Goal: Task Accomplishment & Management: Complete application form

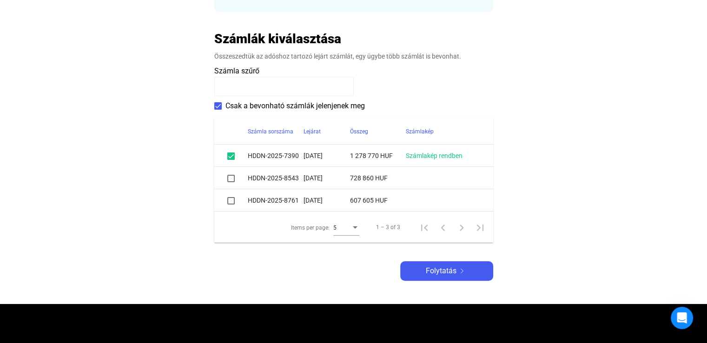
scroll to position [186, 0]
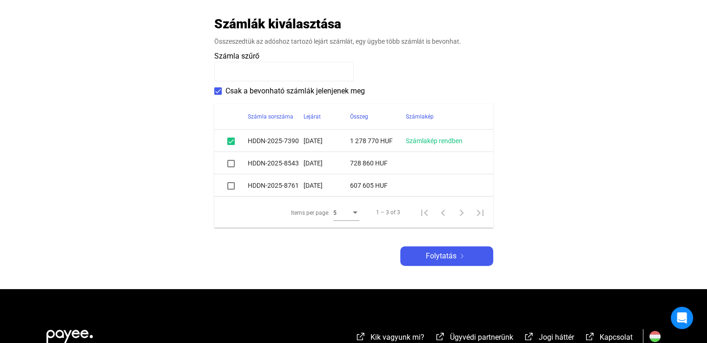
click at [230, 163] on span at bounding box center [230, 163] width 7 height 7
click at [229, 186] on span at bounding box center [230, 185] width 7 height 7
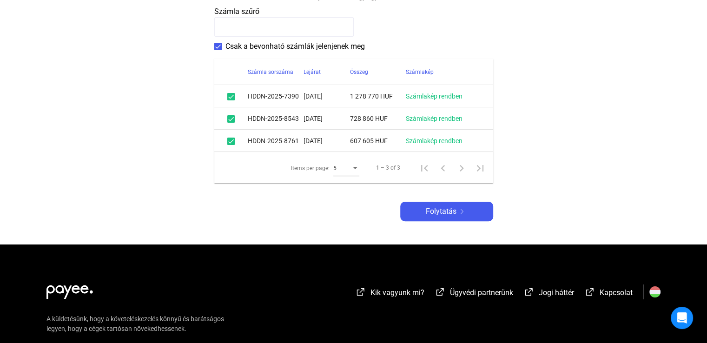
scroll to position [233, 0]
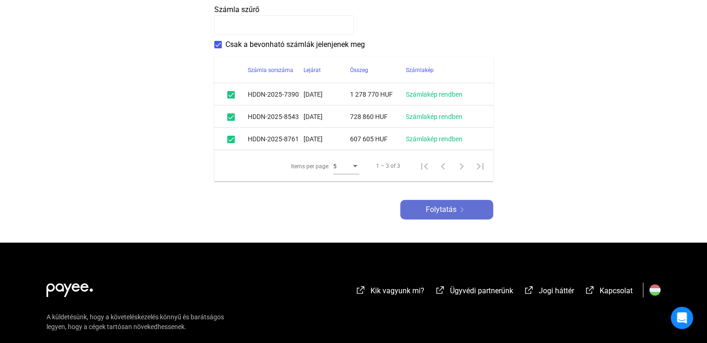
click at [470, 206] on div "Folytatás" at bounding box center [446, 209] width 87 height 11
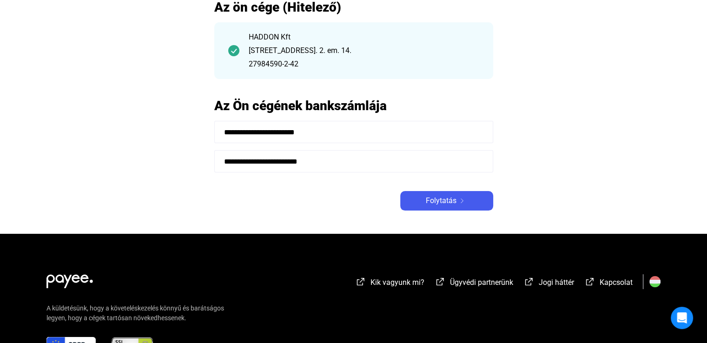
scroll to position [93, 0]
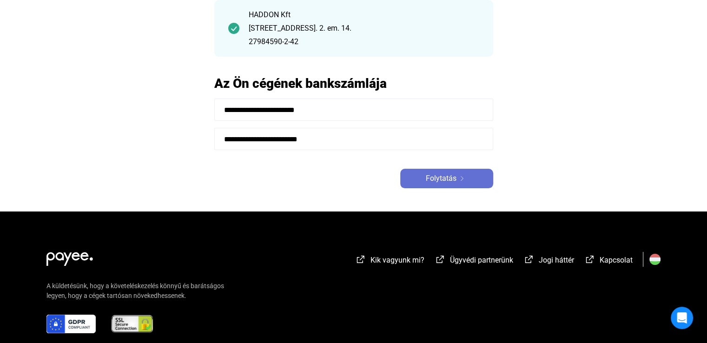
click at [432, 175] on span "Folytatás" at bounding box center [441, 178] width 31 height 11
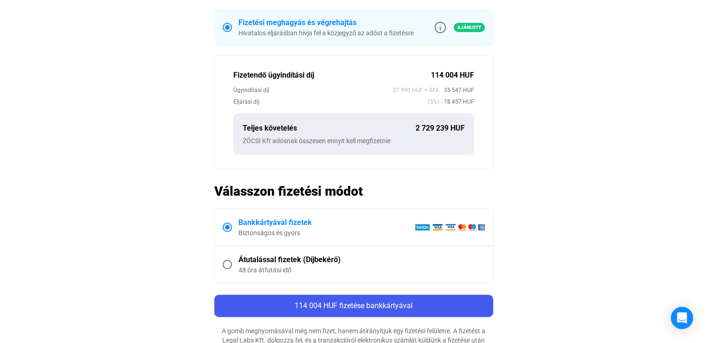
scroll to position [326, 0]
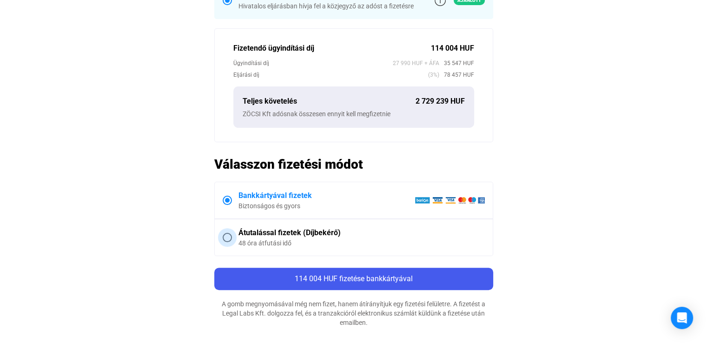
click at [232, 237] on span "Átutalással fizetek (Díjbekérő) 48 óra átfutási idő" at bounding box center [358, 237] width 253 height 20
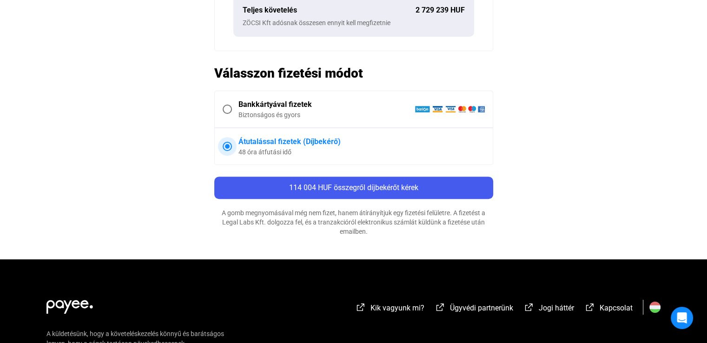
scroll to position [419, 0]
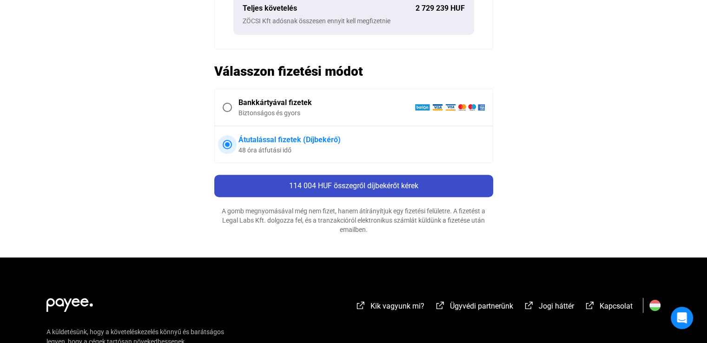
click at [362, 184] on span "114 004 HUF összegről díjbekérőt kérek" at bounding box center [353, 185] width 129 height 9
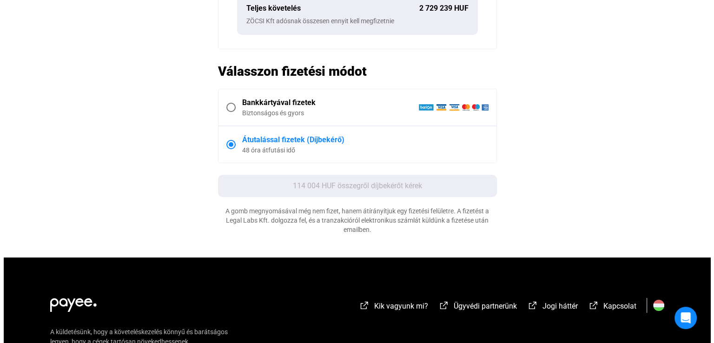
scroll to position [0, 0]
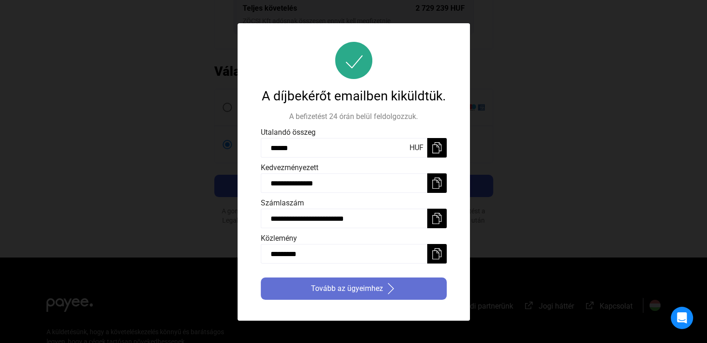
click at [339, 291] on span "Tovább az ügyeimhez" at bounding box center [347, 288] width 72 height 11
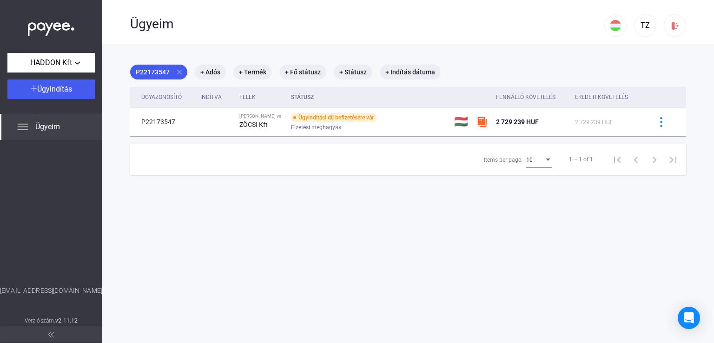
click at [19, 125] on img at bounding box center [22, 126] width 11 height 11
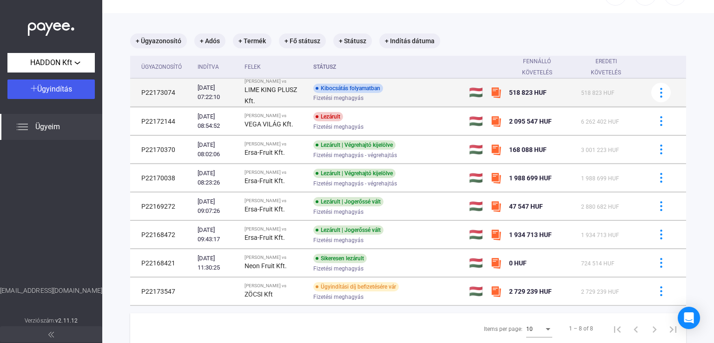
scroll to position [47, 0]
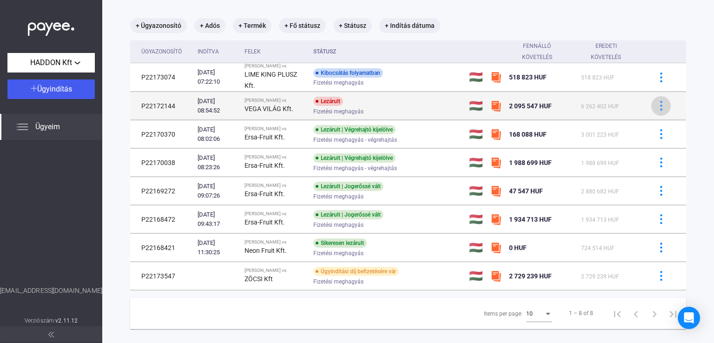
drag, startPoint x: 654, startPoint y: 103, endPoint x: 649, endPoint y: 108, distance: 7.2
click at [657, 103] on img at bounding box center [662, 106] width 10 height 10
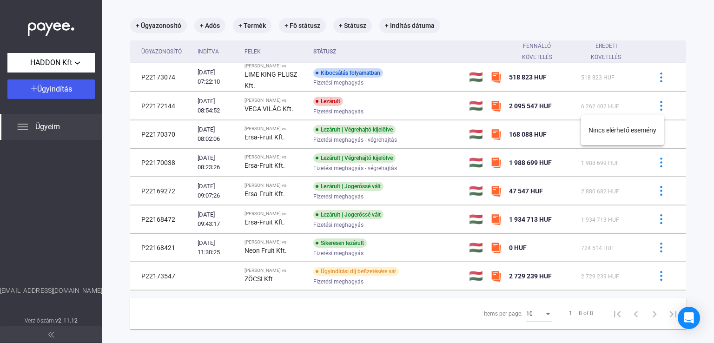
click at [652, 105] on div at bounding box center [357, 171] width 714 height 343
click at [657, 105] on img at bounding box center [662, 106] width 10 height 10
click at [652, 105] on div at bounding box center [357, 171] width 714 height 343
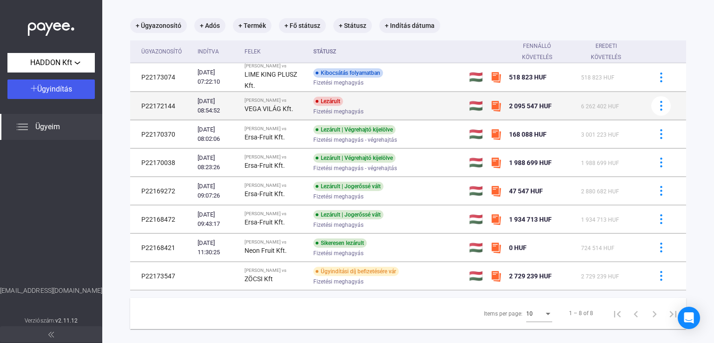
scroll to position [0, 0]
